Goal: Information Seeking & Learning: Learn about a topic

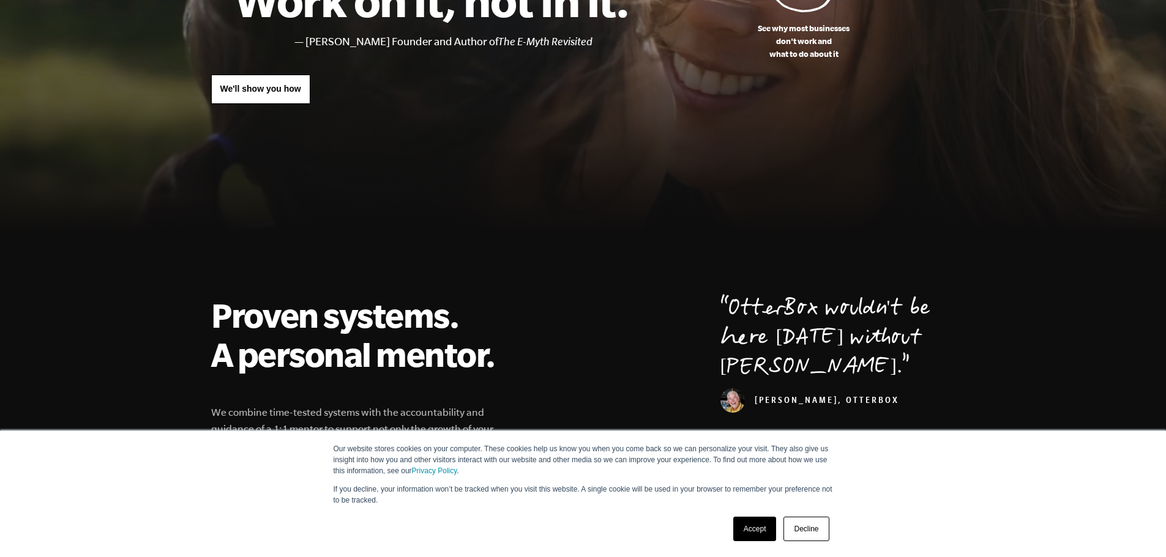
scroll to position [306, 0]
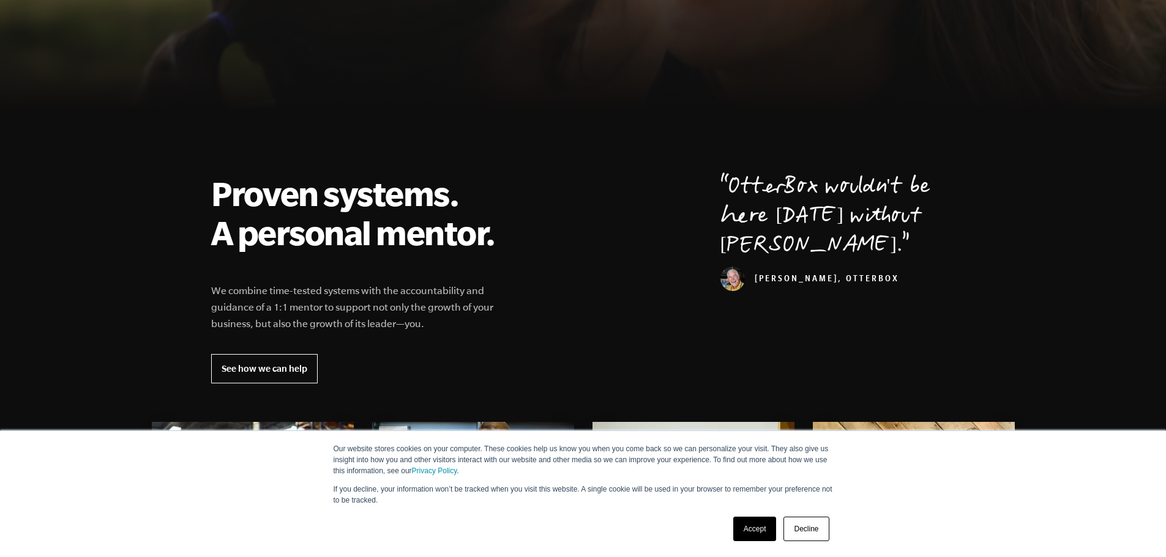
click at [717, 527] on div "Accept Decline" at bounding box center [560, 529] width 543 height 32
click at [765, 530] on link "Accept" at bounding box center [754, 529] width 43 height 24
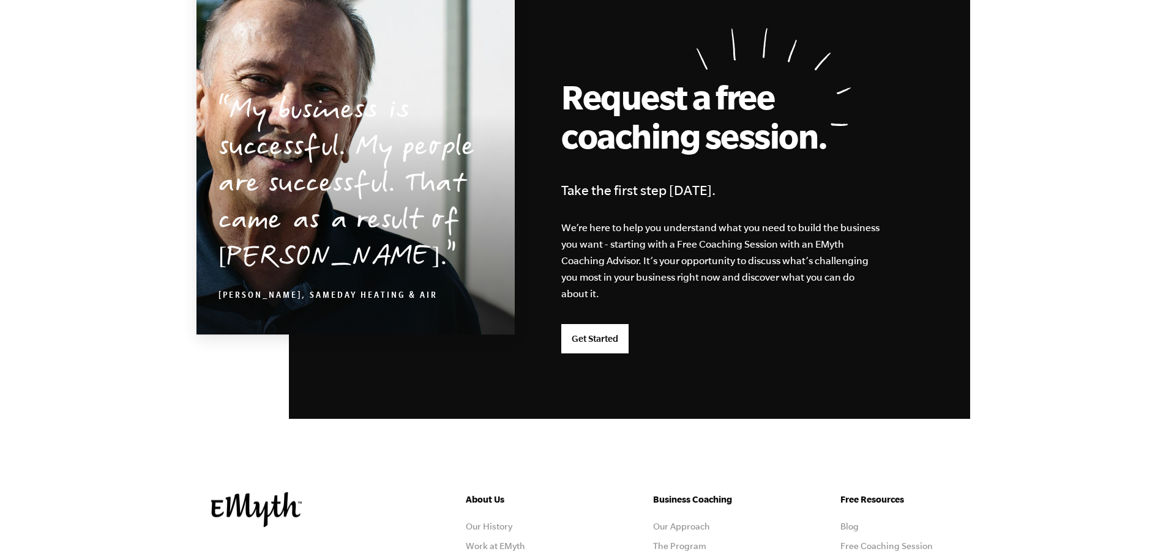
scroll to position [2998, 0]
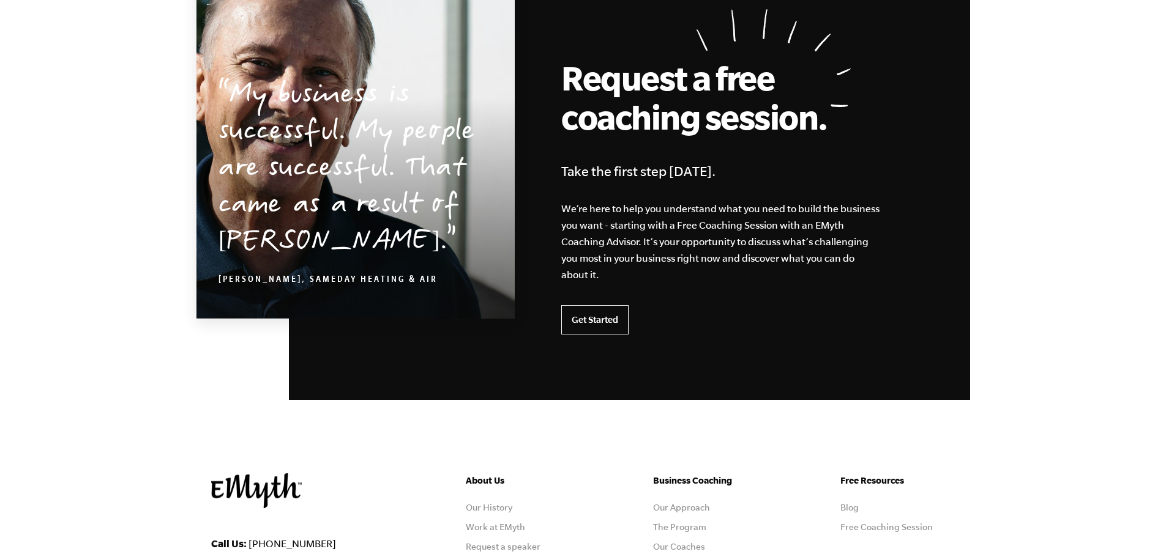
click at [586, 319] on link "Get Started" at bounding box center [594, 319] width 67 height 29
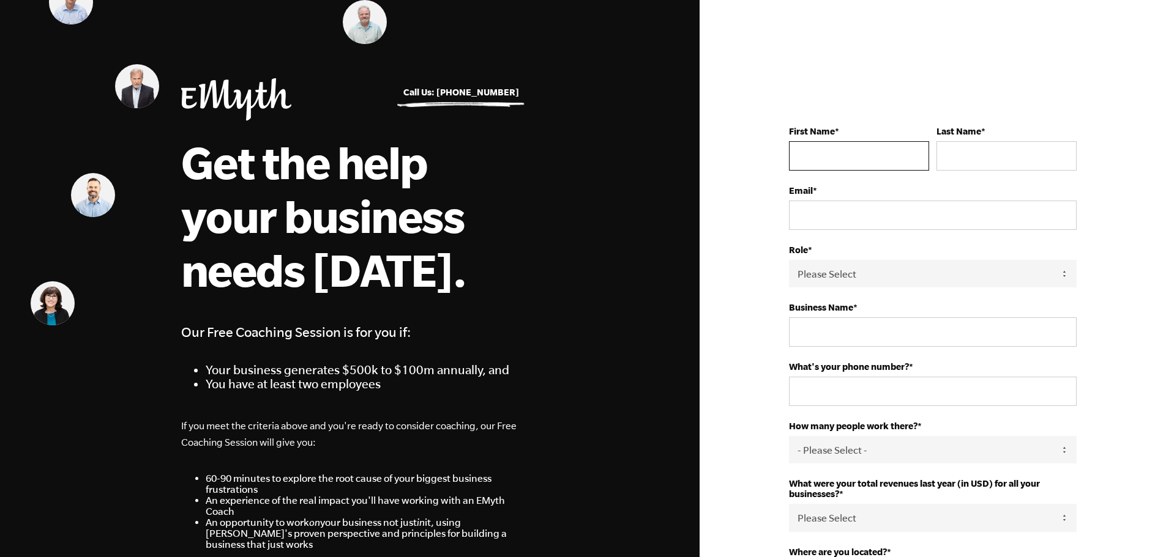
click at [847, 155] on input "First Name *" at bounding box center [859, 155] width 140 height 29
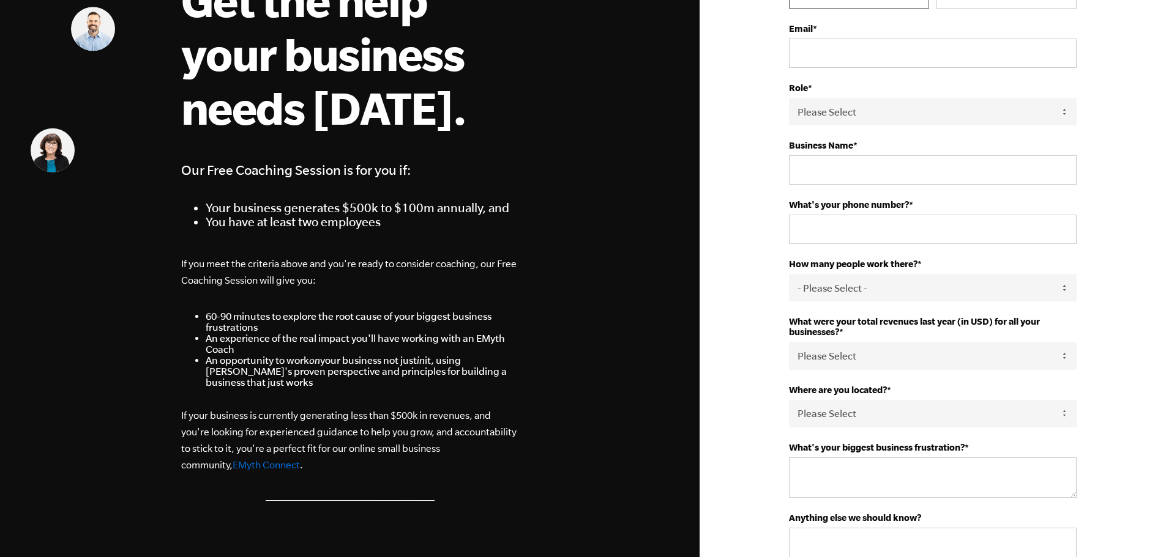
scroll to position [184, 0]
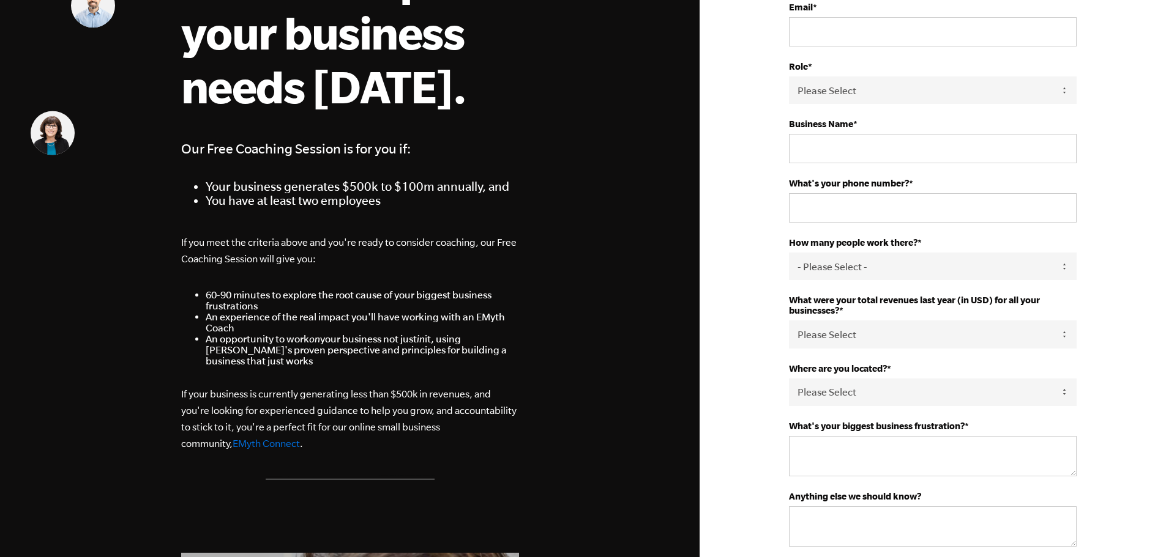
click at [233, 447] on link "EMyth Connect" at bounding box center [266, 443] width 67 height 11
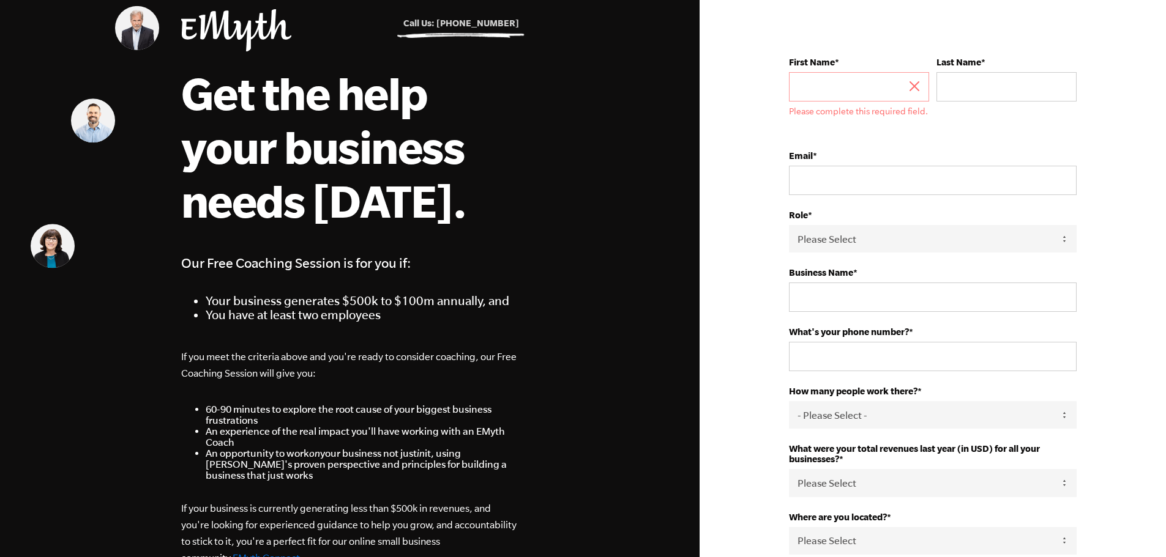
scroll to position [0, 0]
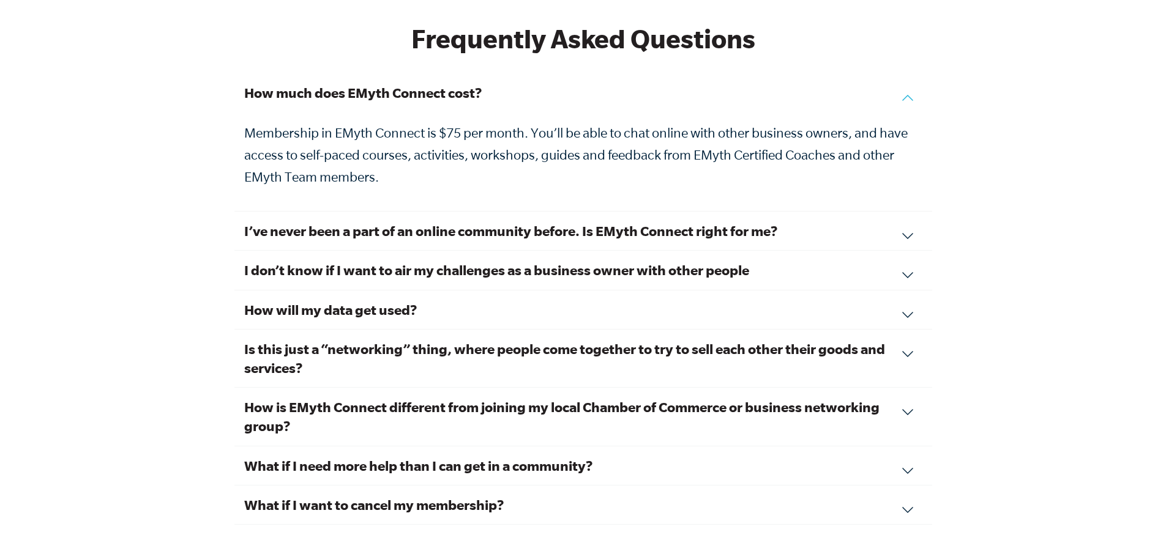
scroll to position [4146, 0]
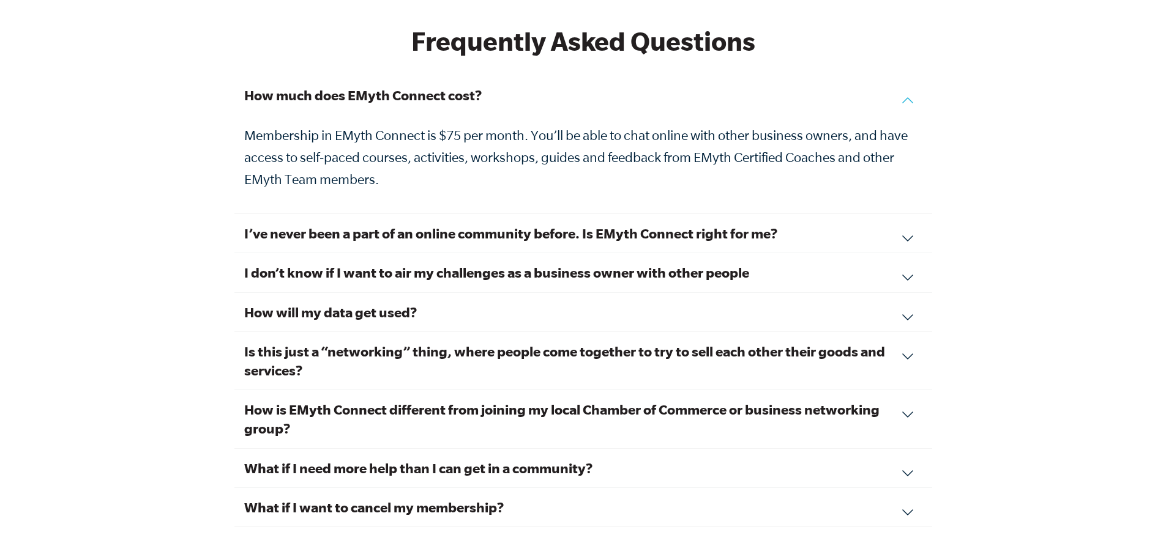
click at [387, 225] on h3 "I’ve never been a part of an online community before. Is EMyth Connect right fo…" at bounding box center [583, 233] width 678 height 19
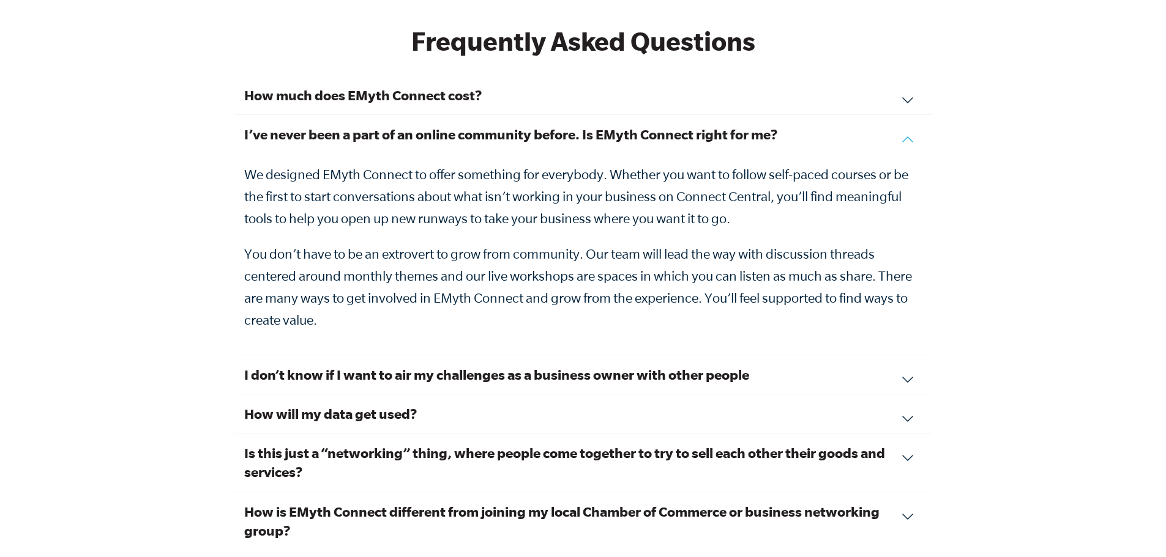
click at [403, 86] on h3 "How much does EMyth Connect cost?" at bounding box center [583, 95] width 678 height 19
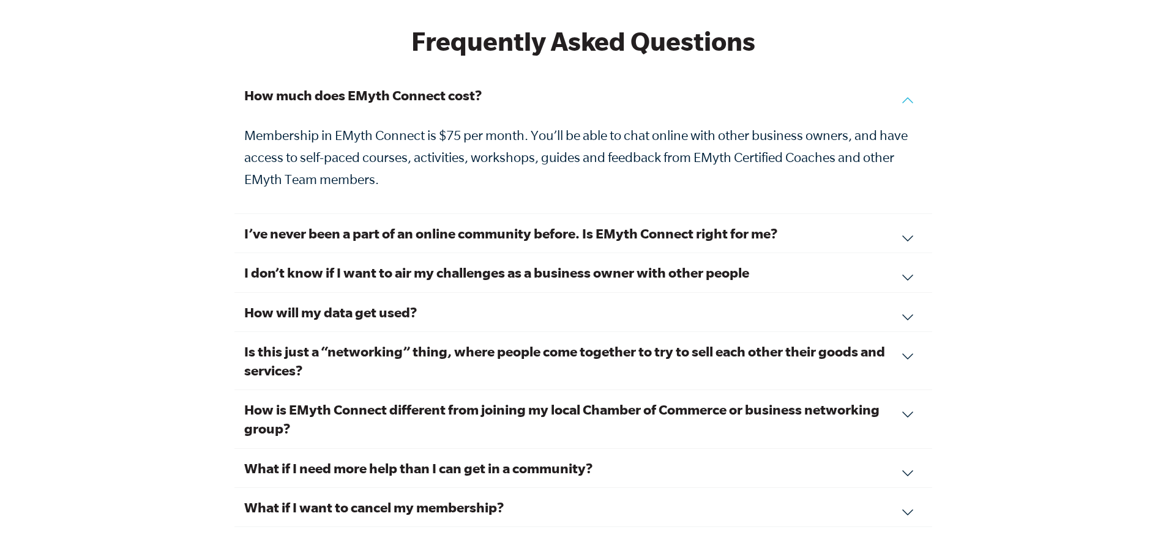
click at [675, 214] on div "I’ve never been a part of an online community before. Is EMyth Connect right fo…" at bounding box center [583, 233] width 698 height 39
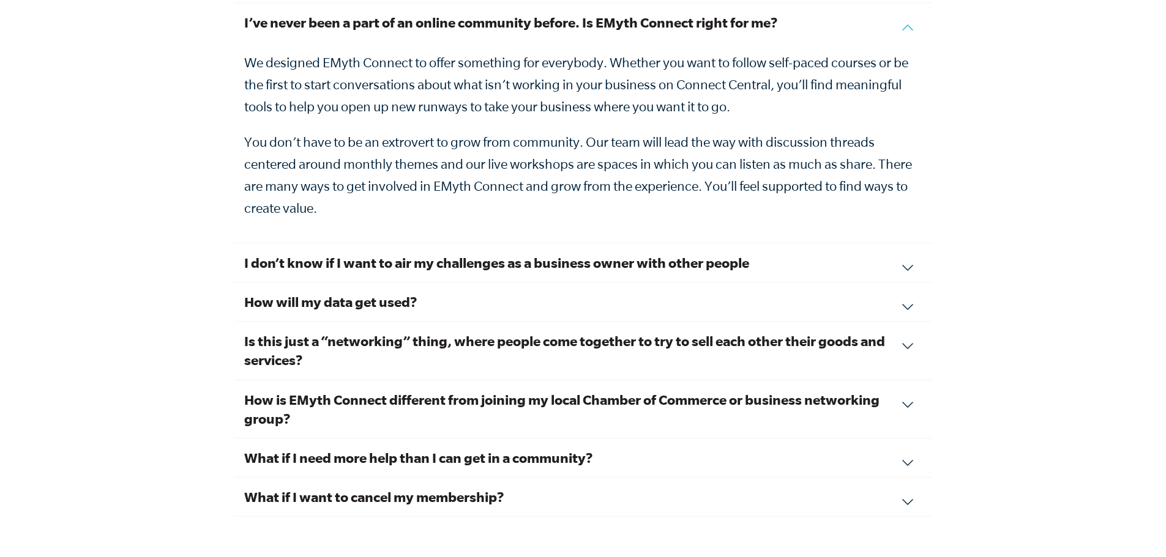
scroll to position [4268, 0]
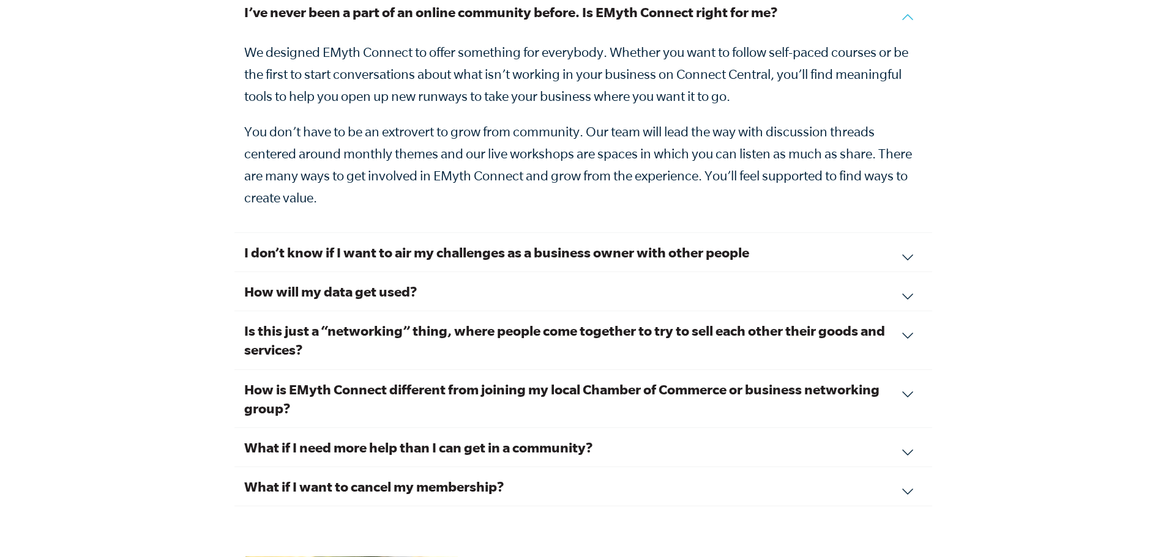
click at [401, 282] on h3 "How will my data get used?" at bounding box center [583, 291] width 678 height 19
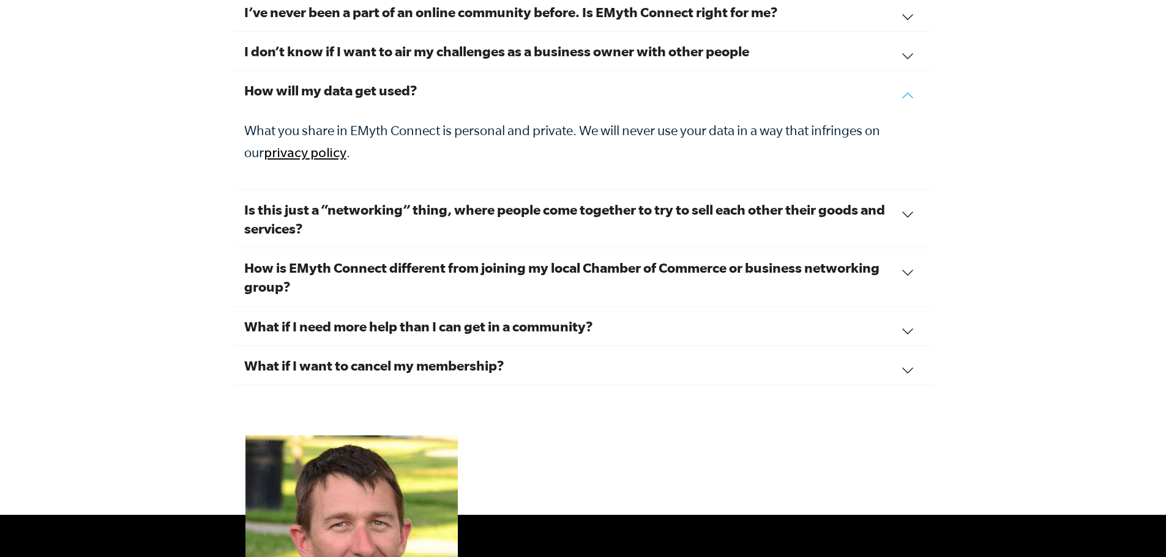
click at [395, 200] on h3 "Is this just a “networking” thing, where people come together to try to sell ea…" at bounding box center [583, 219] width 678 height 38
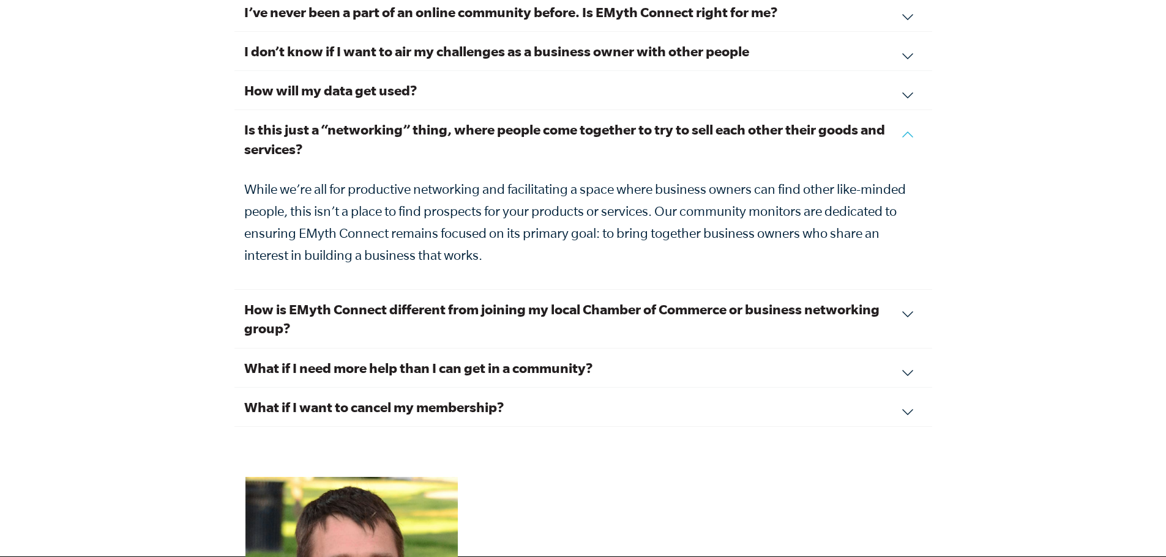
click at [483, 307] on h3 "How is EMyth Connect different from joining my local Chamber of Commerce or bus…" at bounding box center [583, 319] width 678 height 38
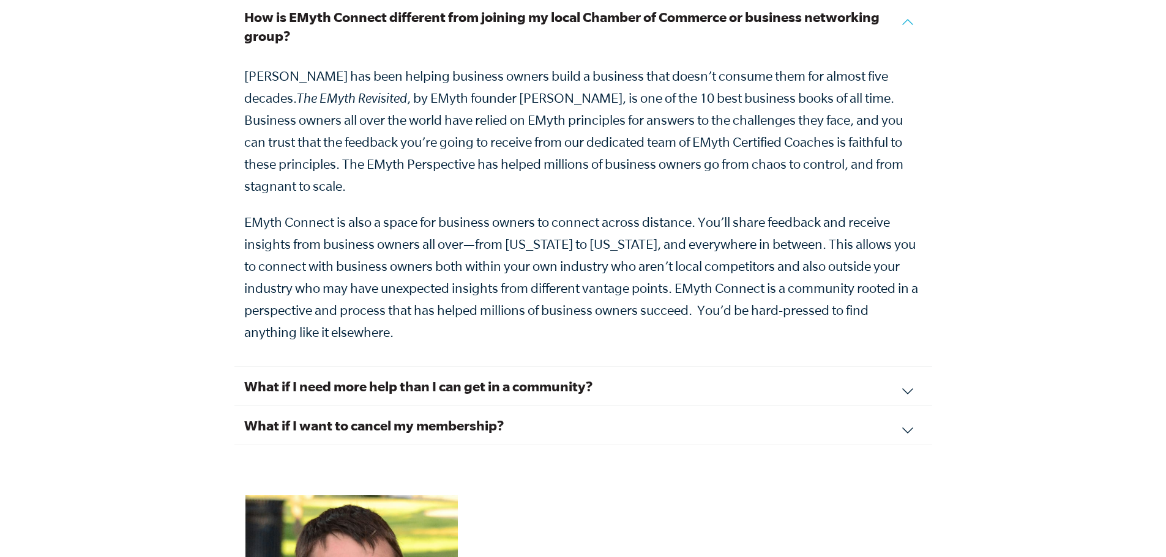
scroll to position [4452, 0]
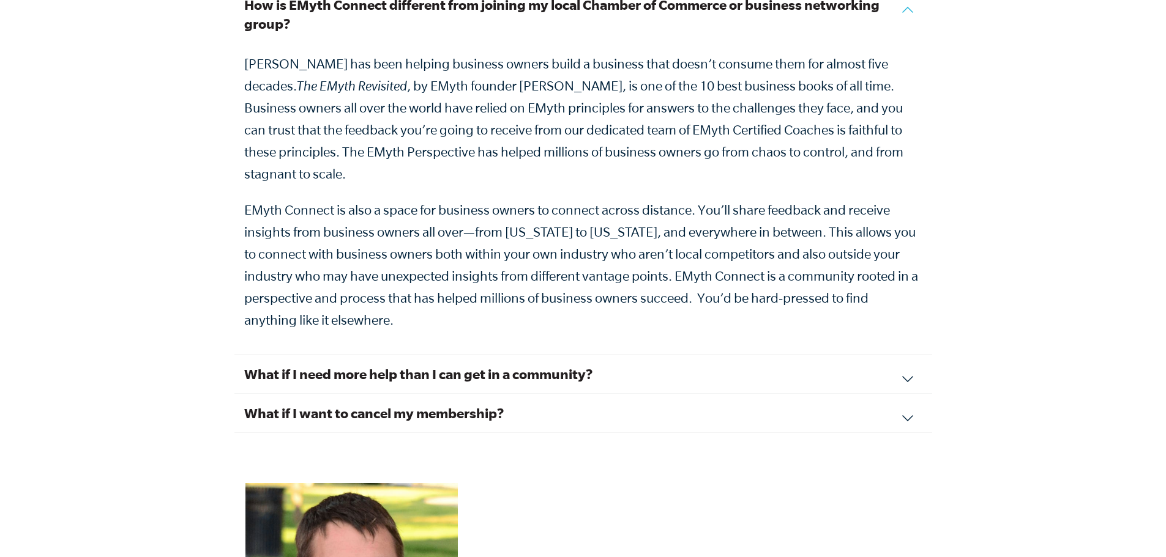
click at [560, 365] on h3 "What if I need more help than I can get in a community?" at bounding box center [583, 374] width 678 height 19
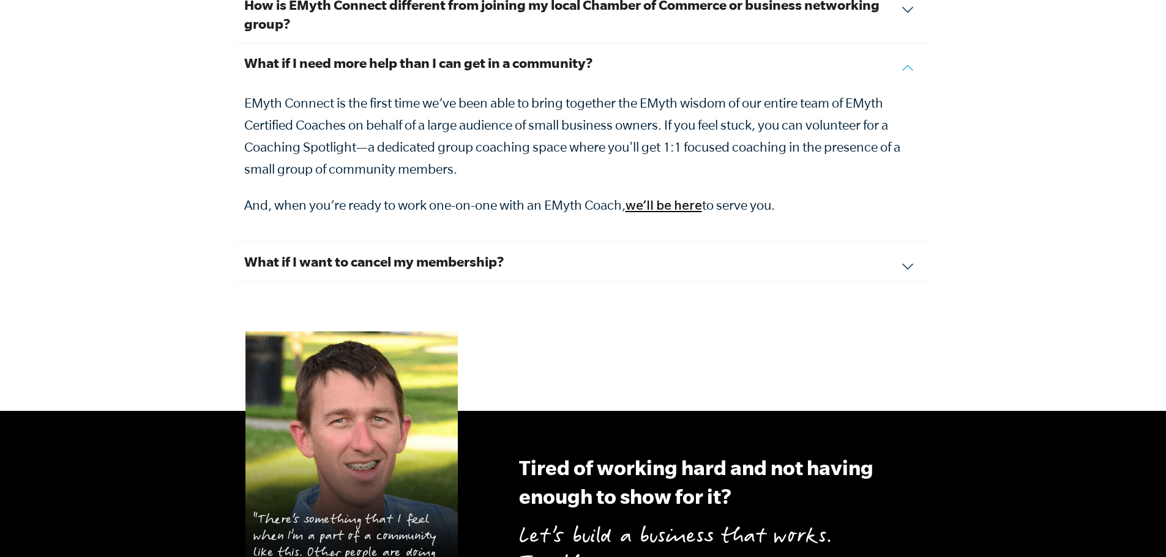
click at [497, 252] on h3 "What if I want to cancel my membership?" at bounding box center [583, 261] width 678 height 19
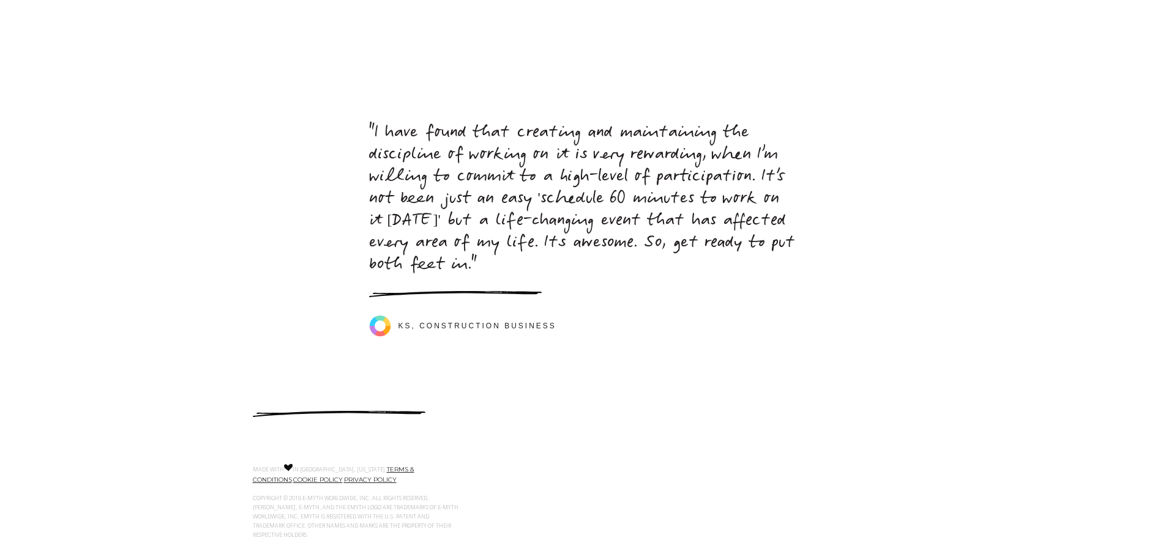
scroll to position [5042, 0]
